Goal: Navigation & Orientation: Find specific page/section

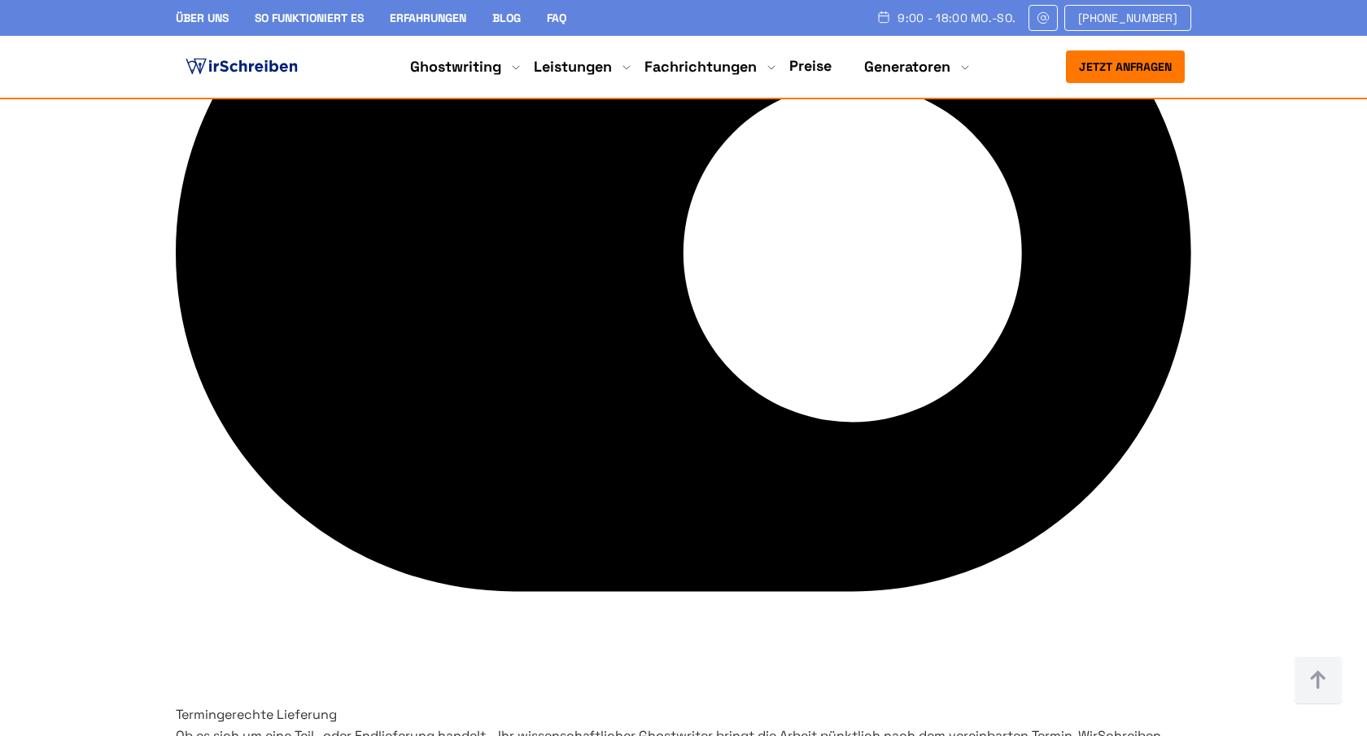
scroll to position [6796, 0]
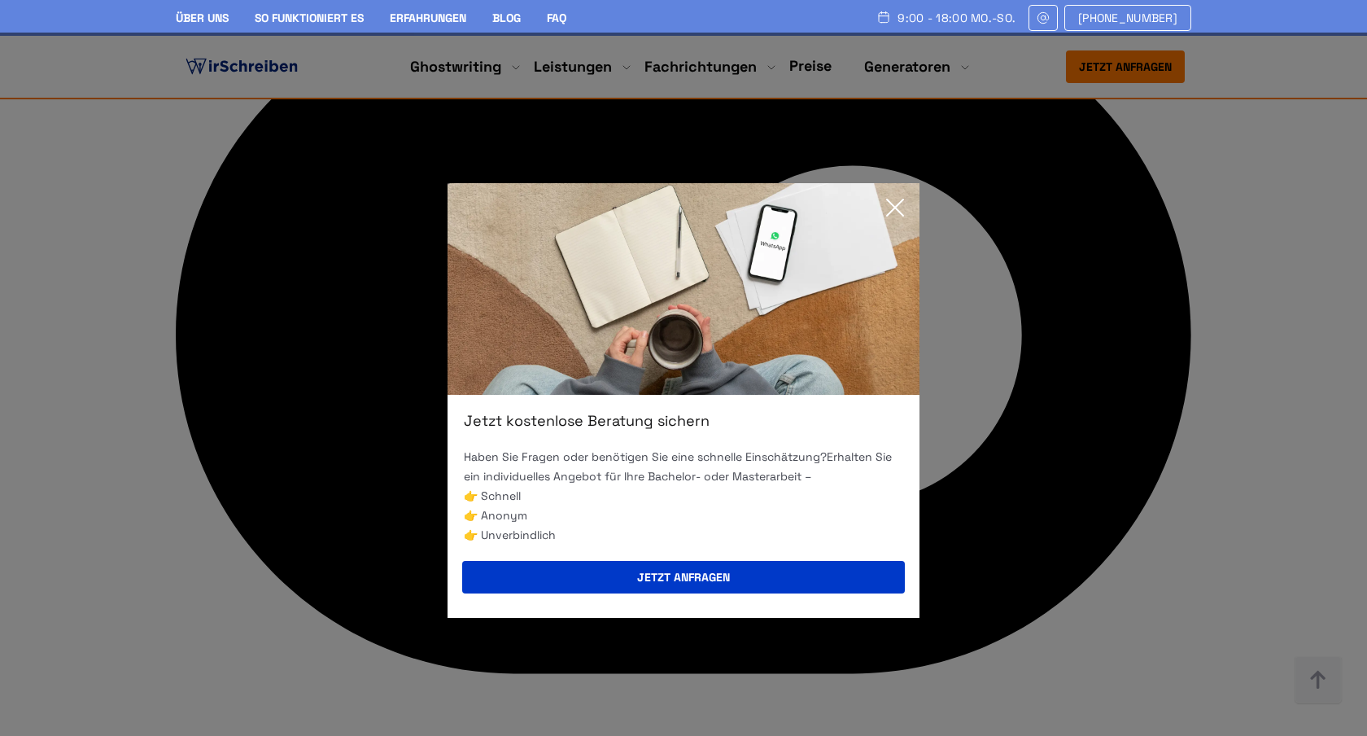
click at [962, 183] on div "Jetzt kostenlose Beratung sichern Haben Sie Fragen oder benötigen Sie eine schn…" at bounding box center [683, 401] width 1367 height 736
click at [893, 204] on icon at bounding box center [895, 207] width 33 height 33
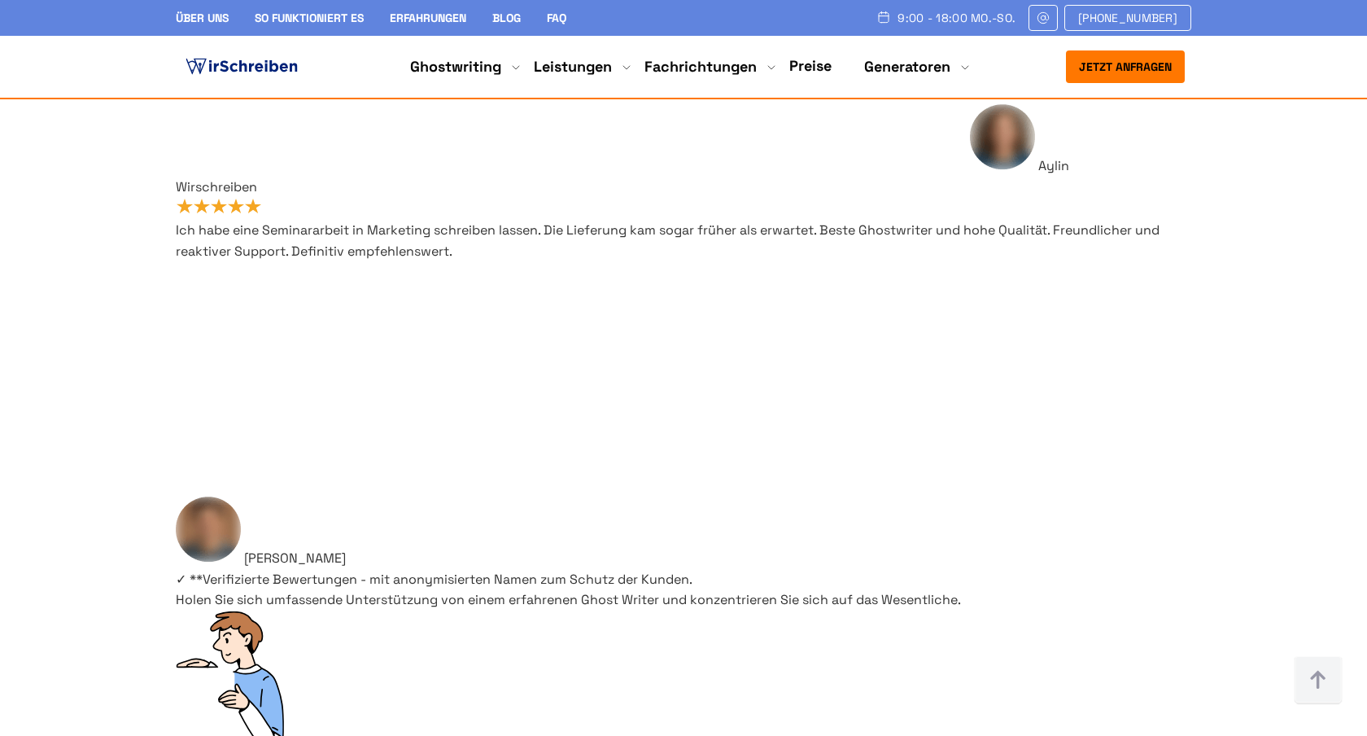
scroll to position [0, 0]
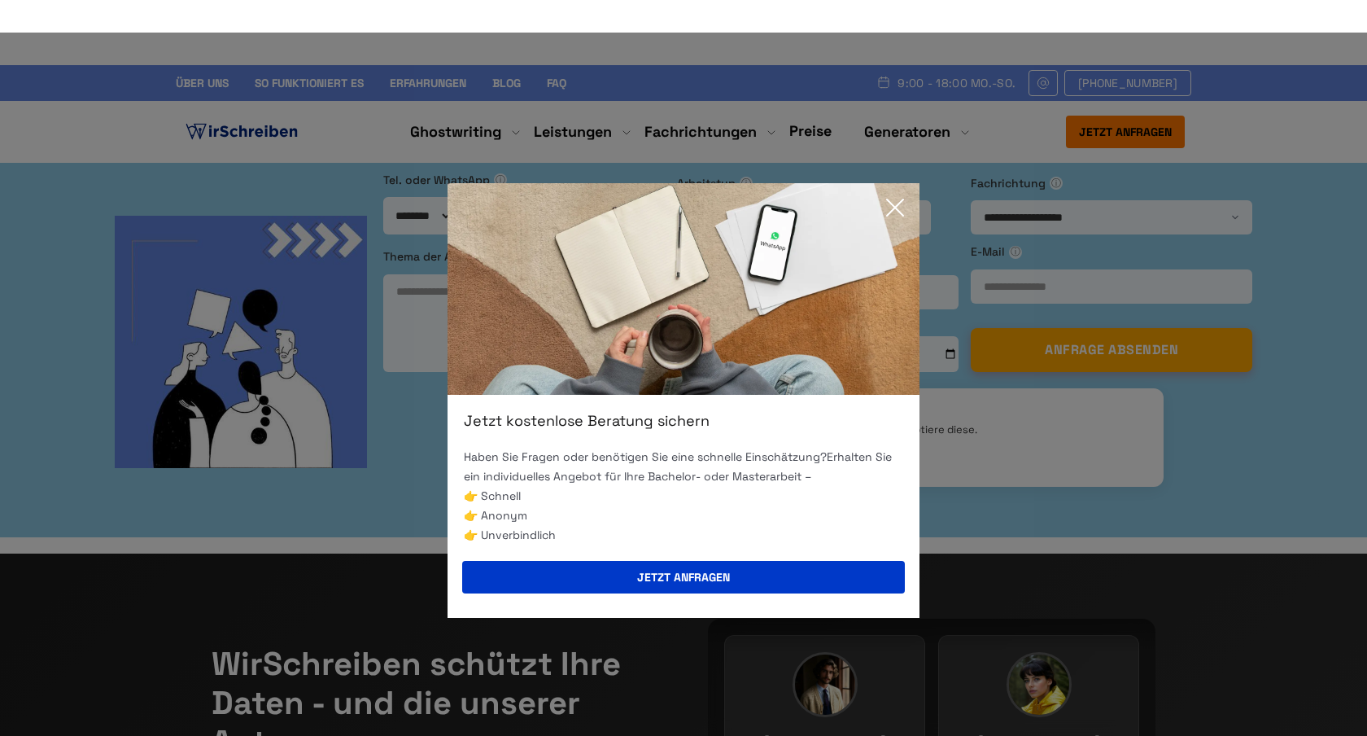
click at [897, 199] on icon at bounding box center [895, 207] width 33 height 33
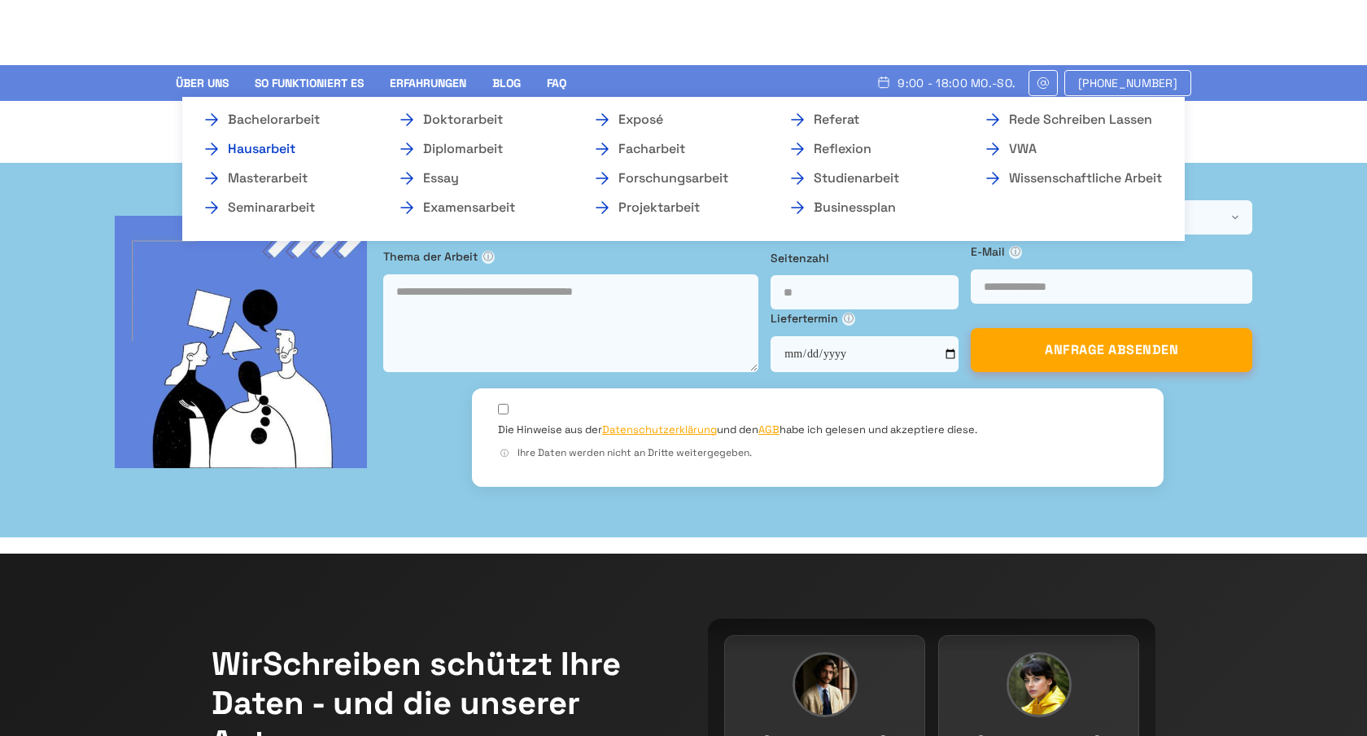
click at [302, 148] on link "Hausarbeit" at bounding box center [283, 149] width 163 height 20
click at [257, 149] on link "Hausarbeit" at bounding box center [283, 149] width 163 height 20
click at [234, 155] on link "Hausarbeit" at bounding box center [283, 149] width 163 height 20
